Goal: Task Accomplishment & Management: Manage account settings

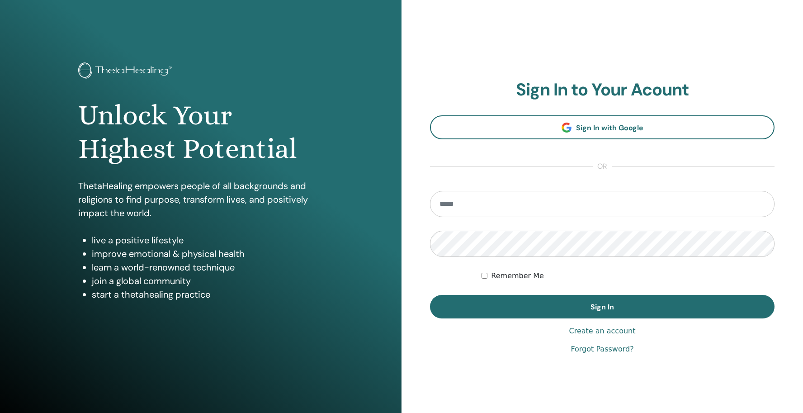
type input "**********"
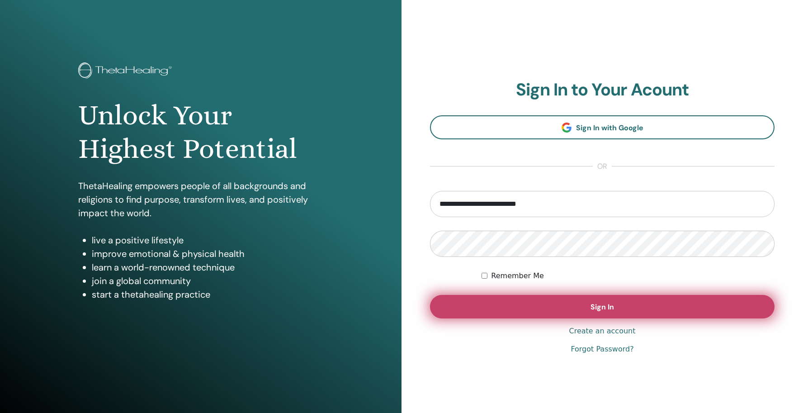
click at [530, 309] on button "Sign In" at bounding box center [602, 306] width 344 height 23
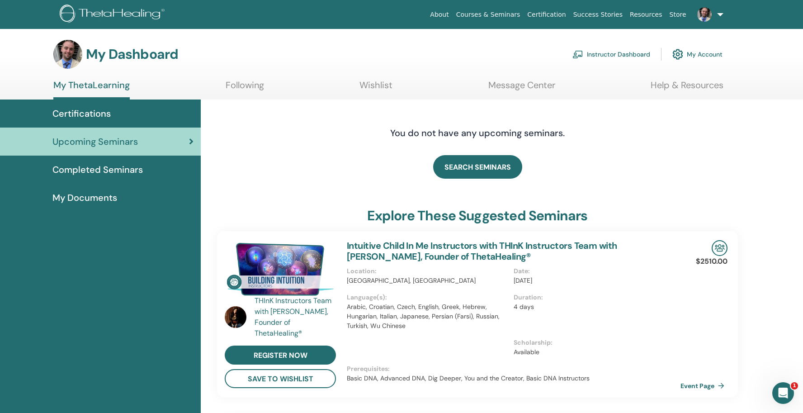
click at [611, 52] on link "Instructor Dashboard" at bounding box center [611, 54] width 78 height 20
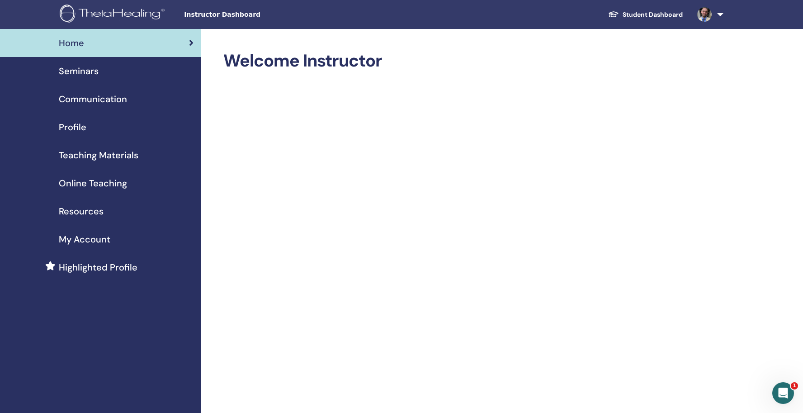
click at [94, 73] on span "Seminars" at bounding box center [79, 71] width 40 height 14
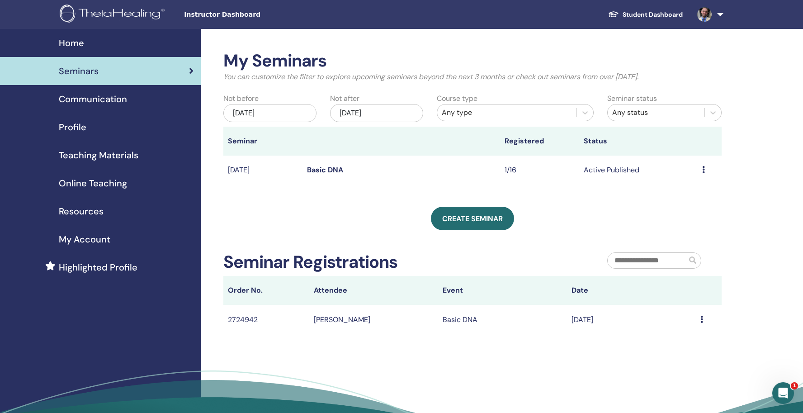
click at [702, 171] on icon at bounding box center [703, 169] width 3 height 7
click at [690, 205] on link "Attendees" at bounding box center [682, 205] width 34 height 9
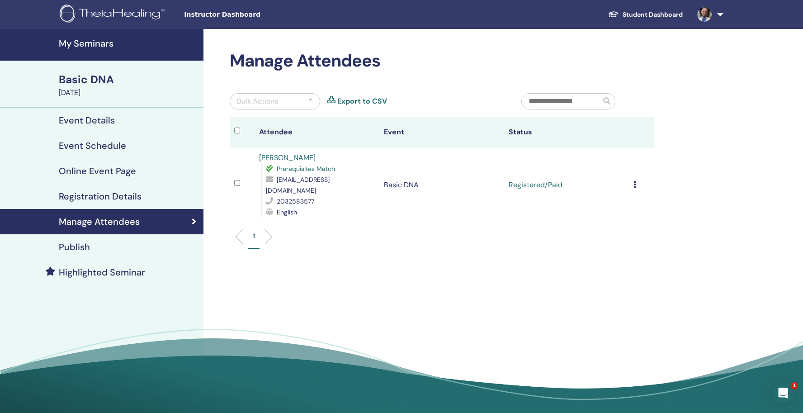
click at [633, 181] on icon at bounding box center [634, 184] width 3 height 7
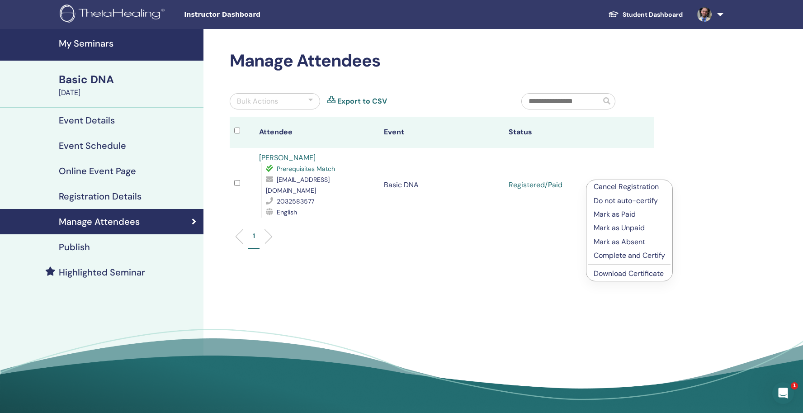
click at [655, 255] on p "Complete and Certify" at bounding box center [628, 255] width 71 height 11
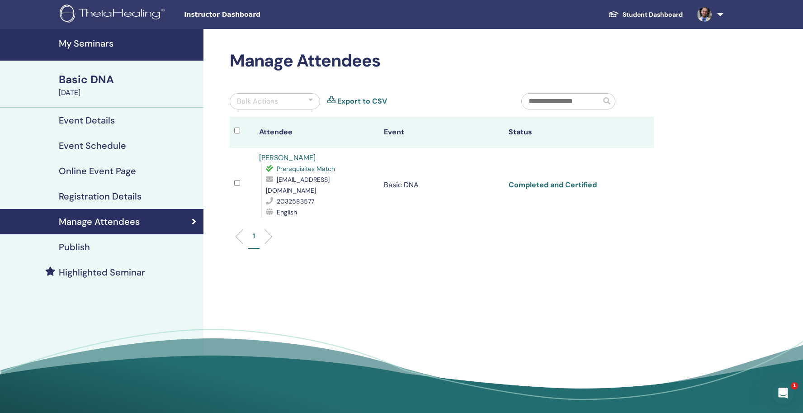
click at [576, 181] on link "Completed and Certified" at bounding box center [552, 184] width 88 height 9
click at [104, 121] on h4 "Event Details" at bounding box center [87, 120] width 56 height 11
